Goal: Find specific page/section: Find specific page/section

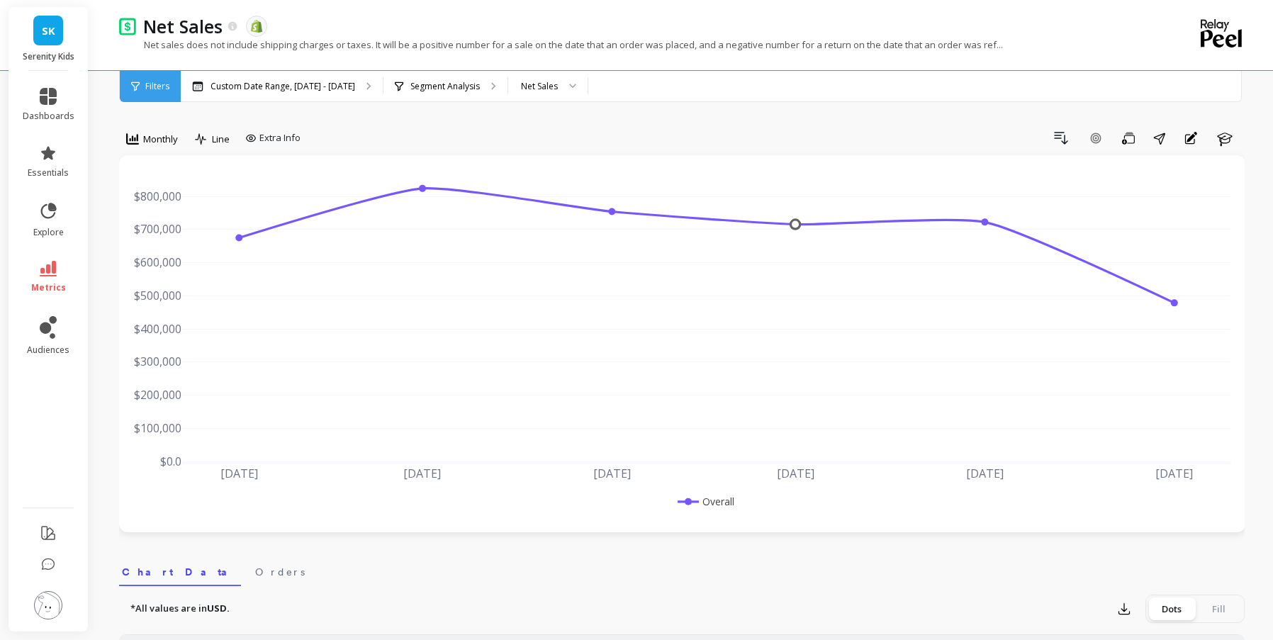
click at [55, 34] on span "SK" at bounding box center [48, 31] width 13 height 16
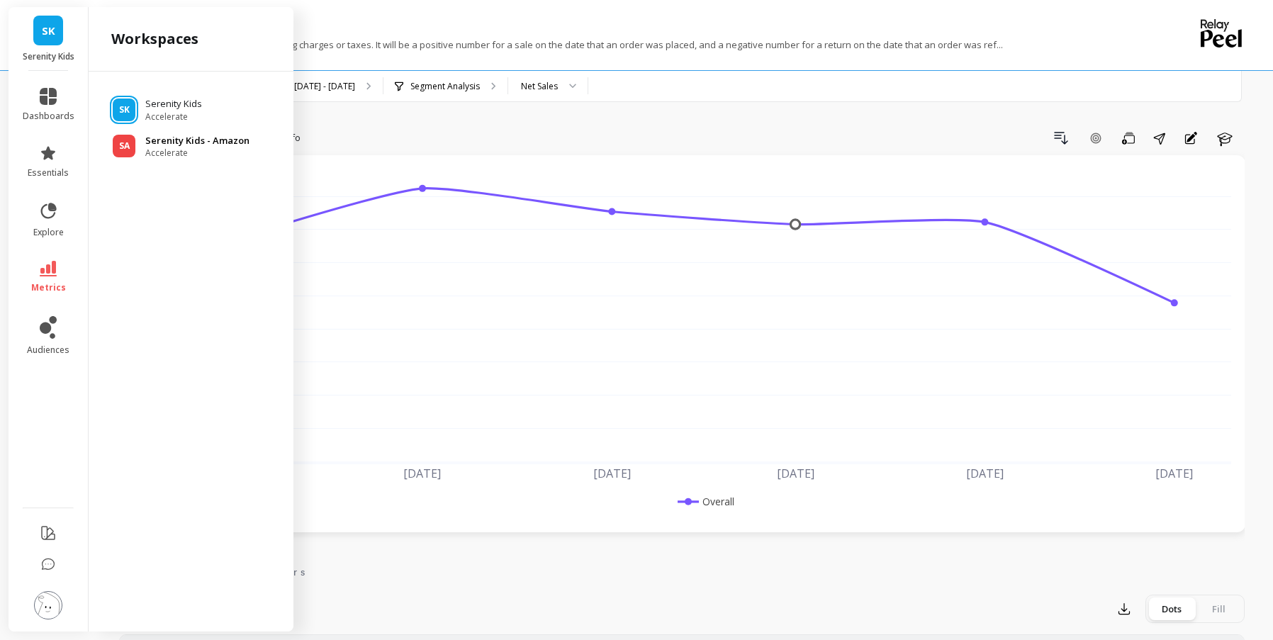
click at [158, 147] on span "Accelerate" at bounding box center [197, 152] width 104 height 11
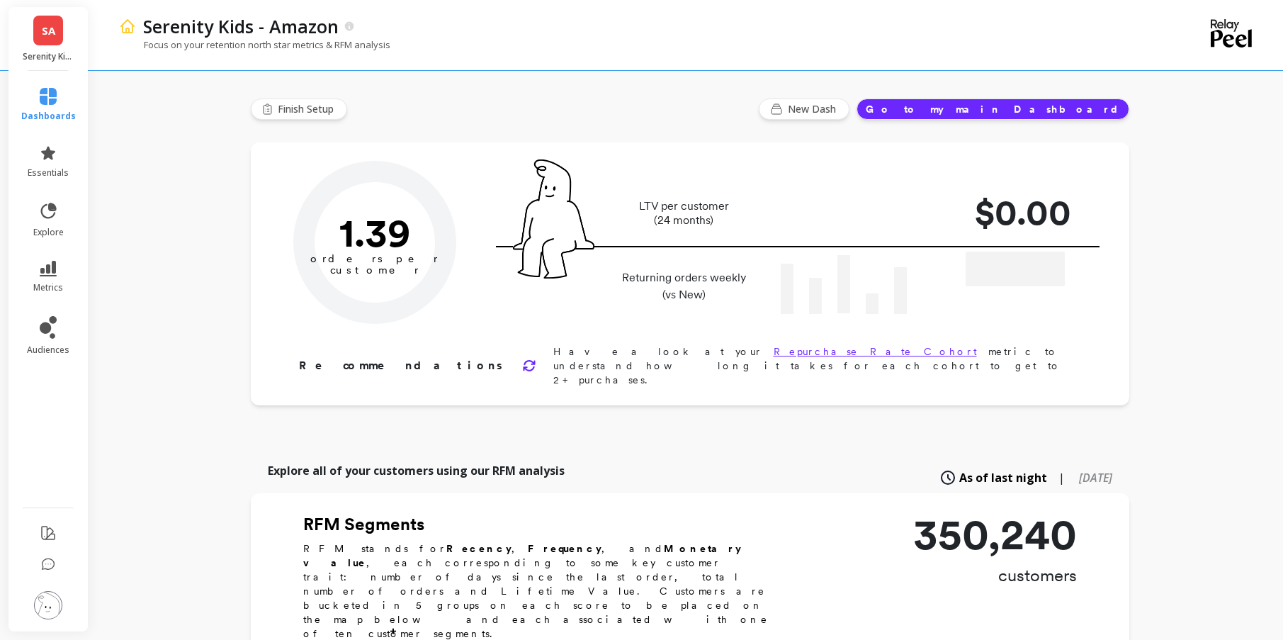
type input "Champions"
type input "19803"
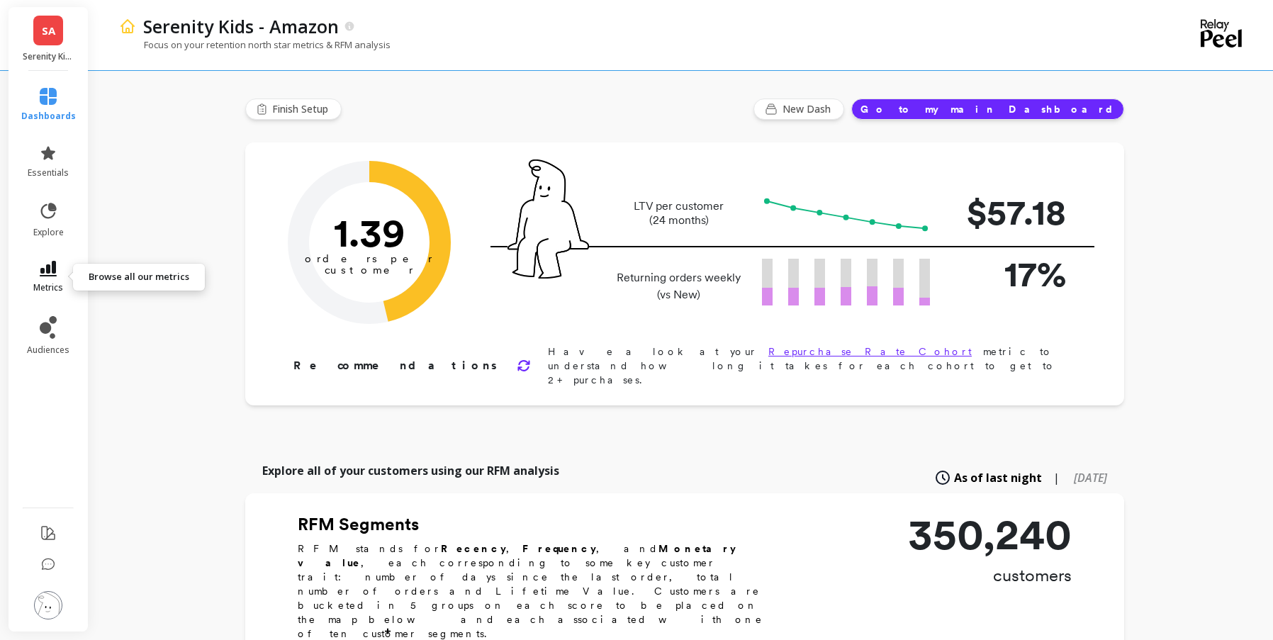
click at [33, 283] on span "metrics" at bounding box center [48, 287] width 30 height 11
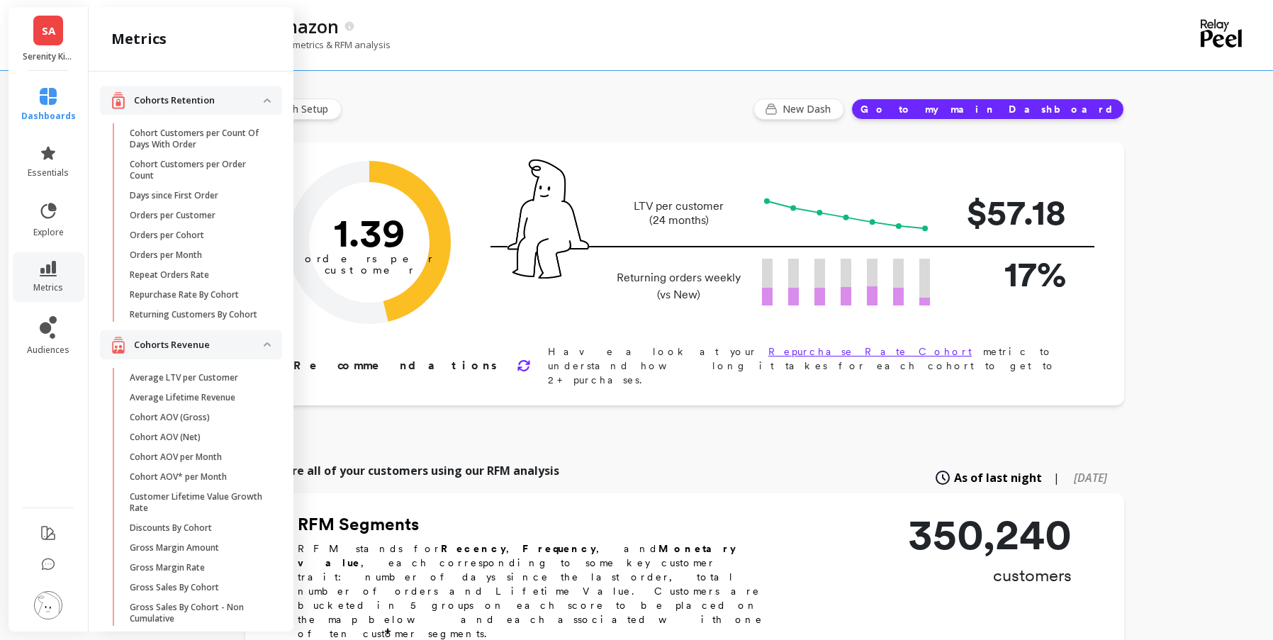
scroll to position [1853, 0]
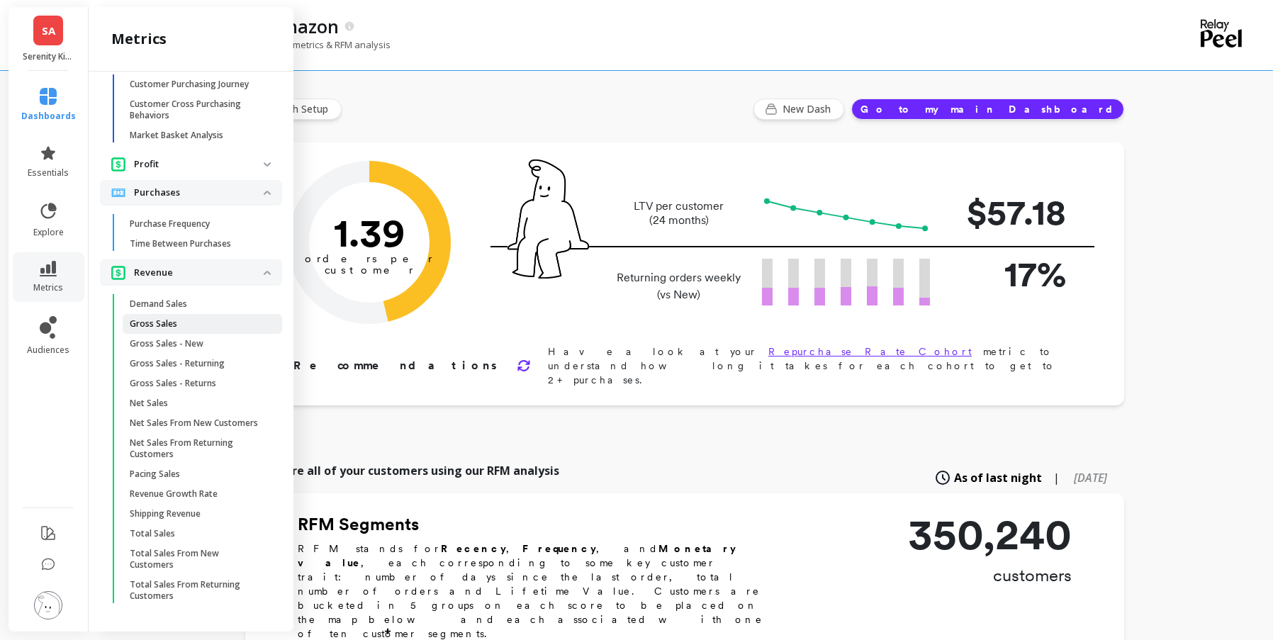
click at [185, 318] on span "Gross Sales" at bounding box center [197, 323] width 135 height 11
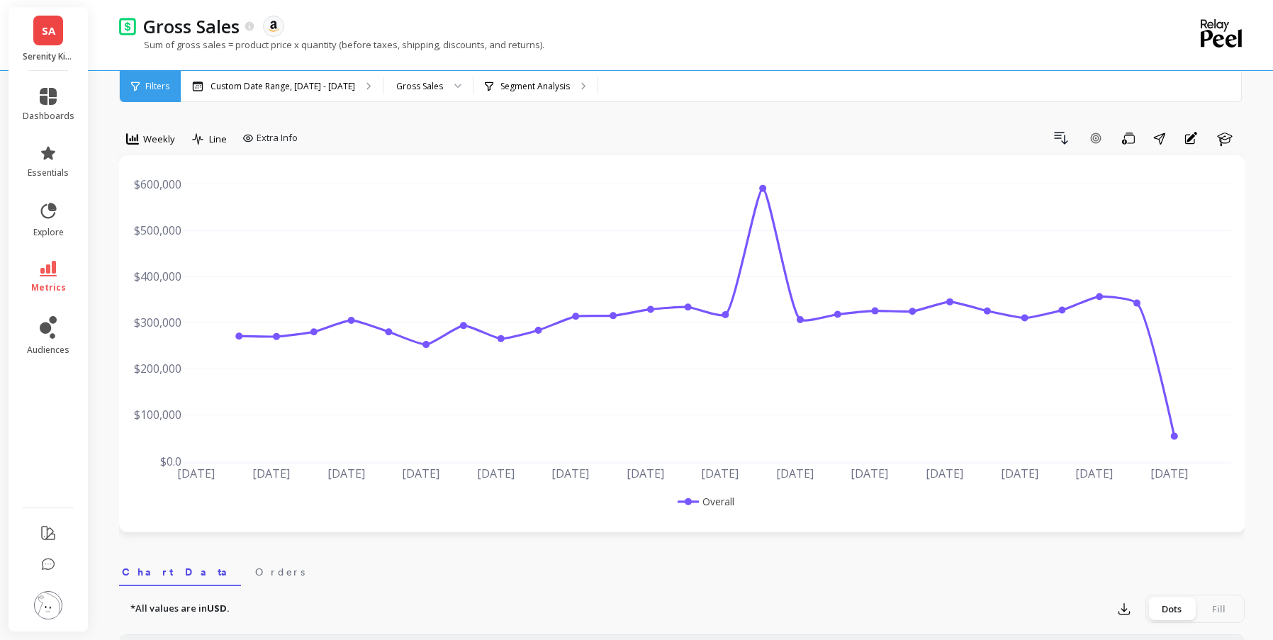
click at [151, 80] on div "Filters" at bounding box center [150, 86] width 61 height 31
click at [131, 135] on icon at bounding box center [132, 139] width 13 height 13
click at [161, 248] on div "Monthly" at bounding box center [171, 251] width 81 height 13
